Goal: Task Accomplishment & Management: Use online tool/utility

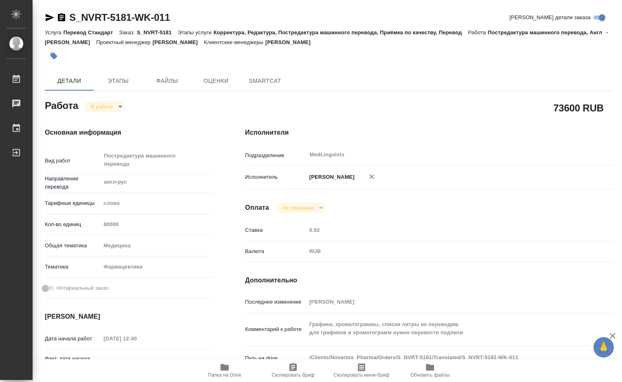
type textarea "x"
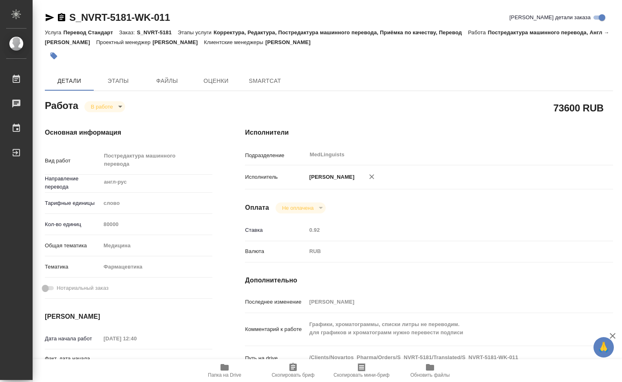
type textarea "x"
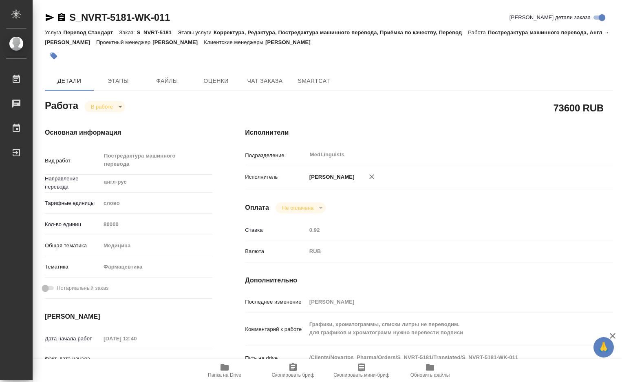
type textarea "x"
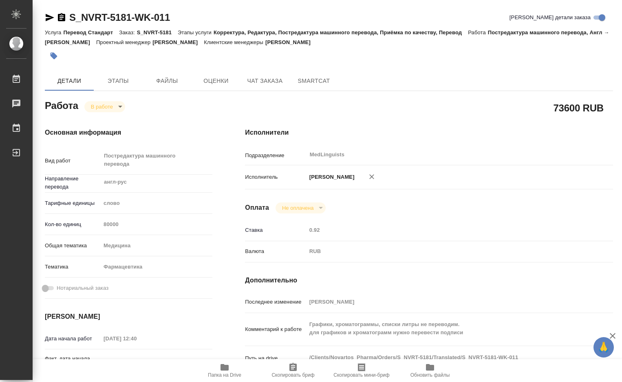
click at [226, 365] on icon "button" at bounding box center [225, 367] width 8 height 7
type textarea "x"
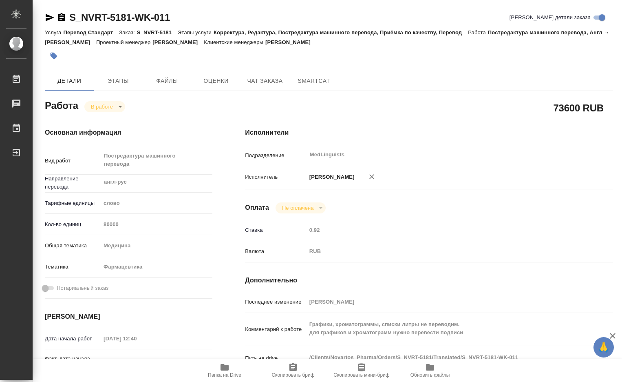
type textarea "x"
